Goal: Find specific page/section: Find specific page/section

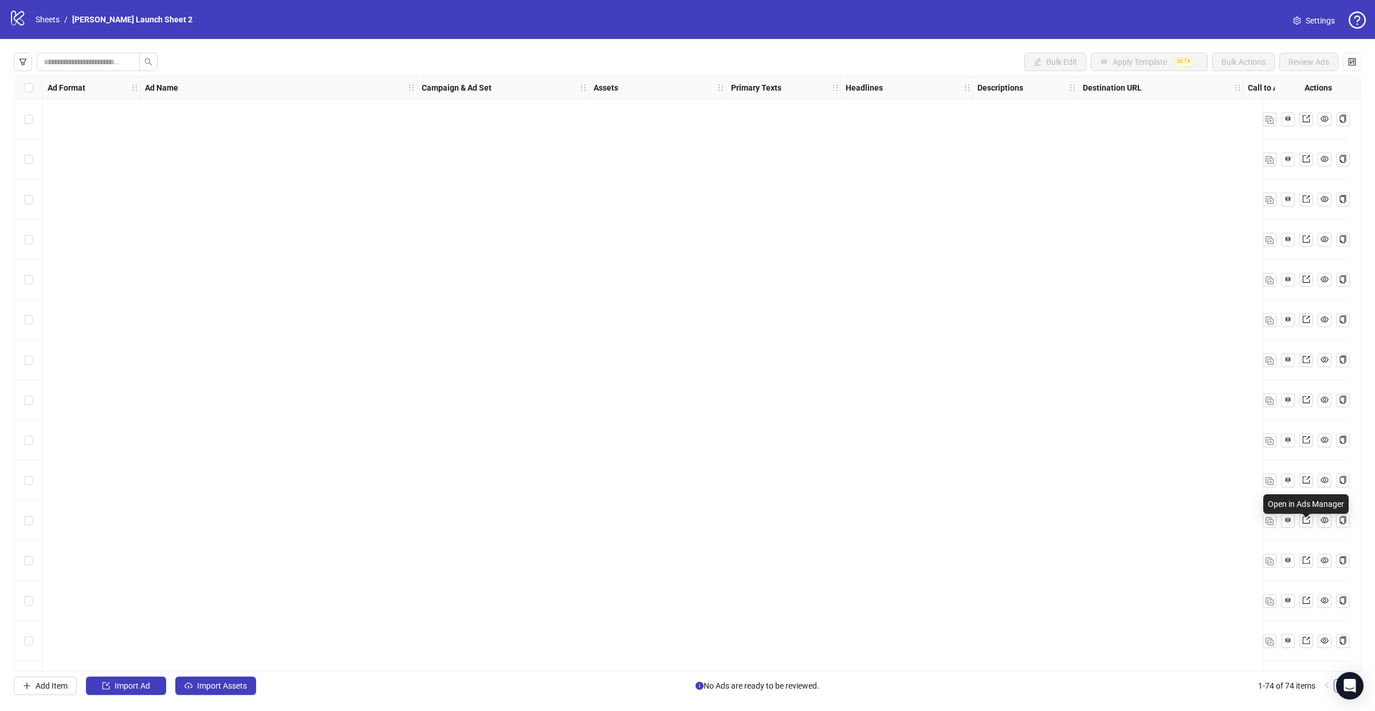
scroll to position [2400, 72]
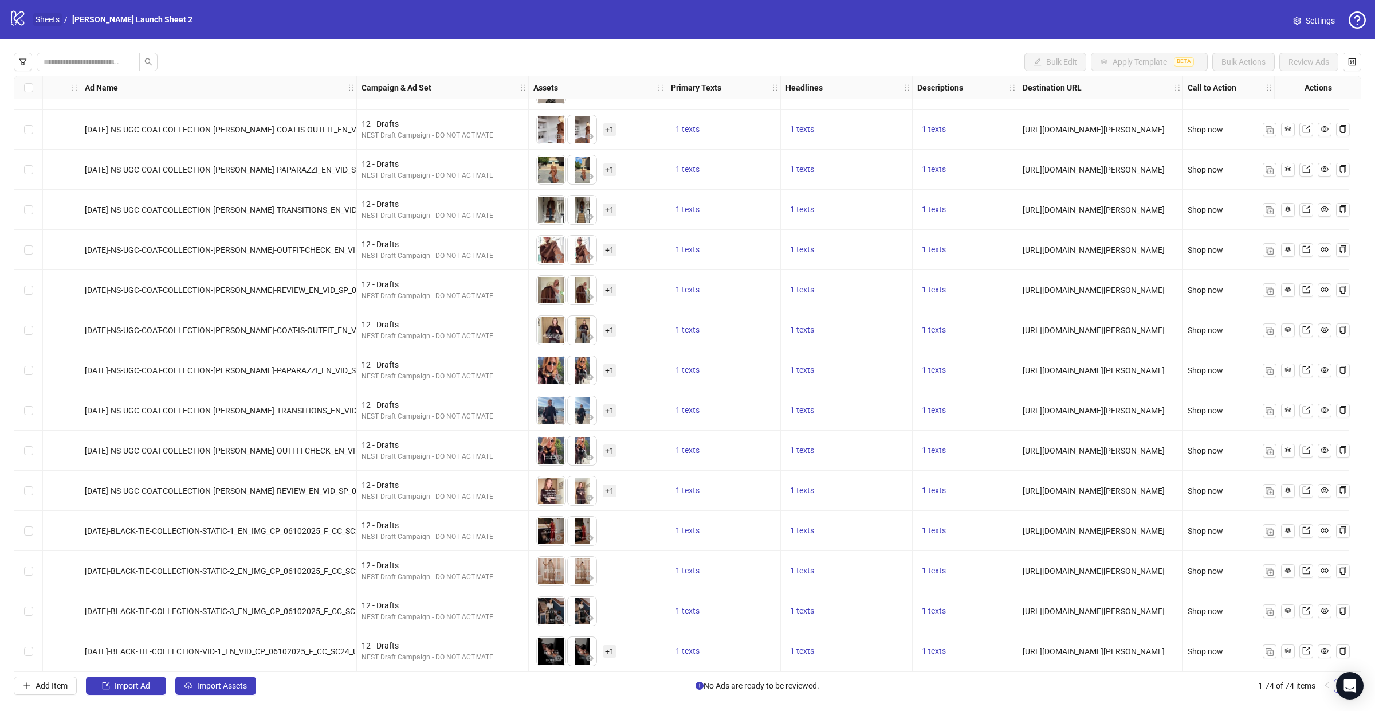
click at [45, 22] on link "Sheets" at bounding box center [47, 19] width 29 height 13
